Goal: Task Accomplishment & Management: Use online tool/utility

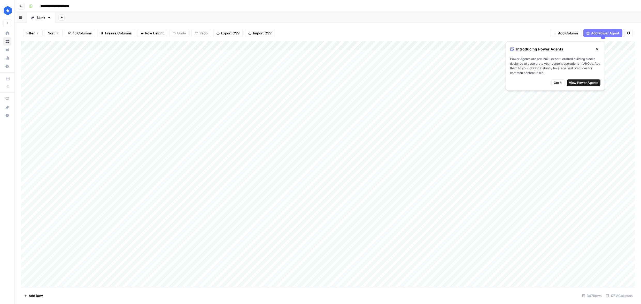
click at [556, 80] on span "Got it!" at bounding box center [558, 82] width 9 height 5
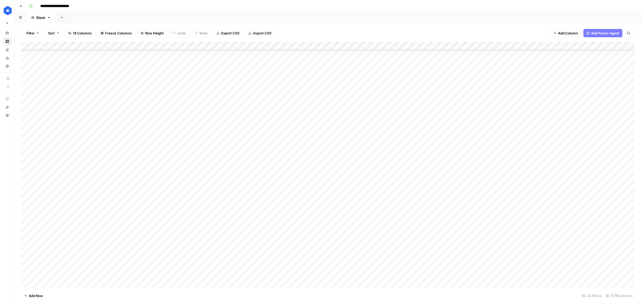
scroll to position [2820, 0]
click at [49, 282] on div "Add Column" at bounding box center [328, 163] width 614 height 245
paste input "**********"
type input "**********"
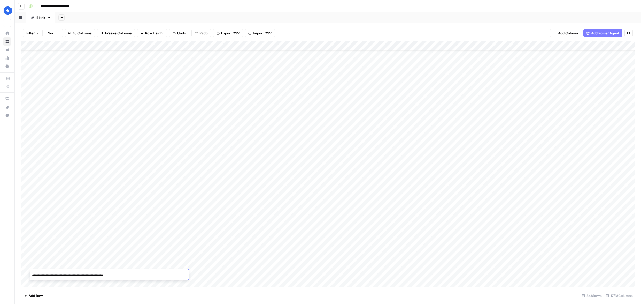
scroll to position [0, 8]
click at [210, 276] on div "Add Column" at bounding box center [328, 163] width 614 height 245
click at [210, 293] on button "Buyer's Guide" at bounding box center [209, 294] width 27 height 6
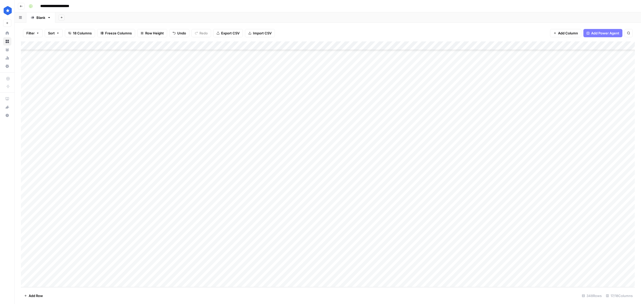
click at [247, 273] on div "Add Column" at bounding box center [328, 163] width 614 height 245
click at [252, 272] on div "Add Column" at bounding box center [328, 163] width 614 height 245
click at [252, 272] on textarea at bounding box center [275, 274] width 83 height 7
type textarea "**********"
click at [289, 274] on div "Add Column" at bounding box center [328, 163] width 614 height 245
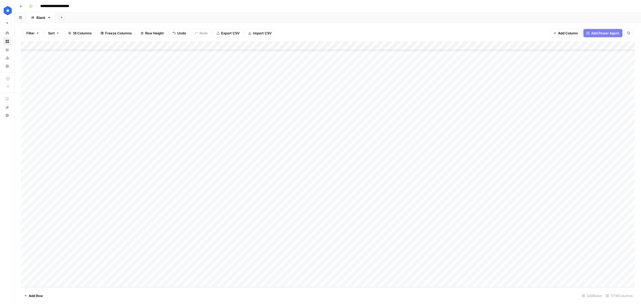
click at [335, 272] on div "Add Column" at bounding box center [328, 163] width 614 height 245
click at [416, 257] on div "Add Column" at bounding box center [328, 163] width 614 height 245
click at [440, 255] on div "Add Column" at bounding box center [328, 163] width 614 height 245
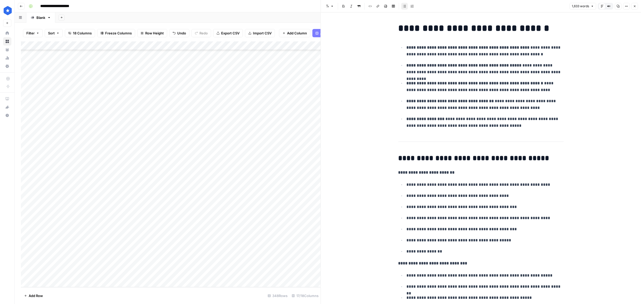
click at [635, 7] on icon "button" at bounding box center [634, 6] width 3 height 3
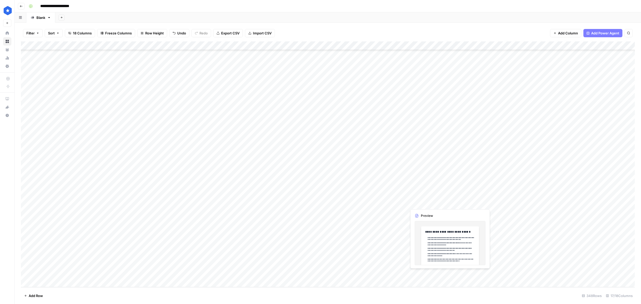
click at [423, 273] on div "Add Column" at bounding box center [328, 163] width 614 height 245
click at [450, 273] on div "Add Column" at bounding box center [328, 163] width 614 height 245
